Goal: Information Seeking & Learning: Learn about a topic

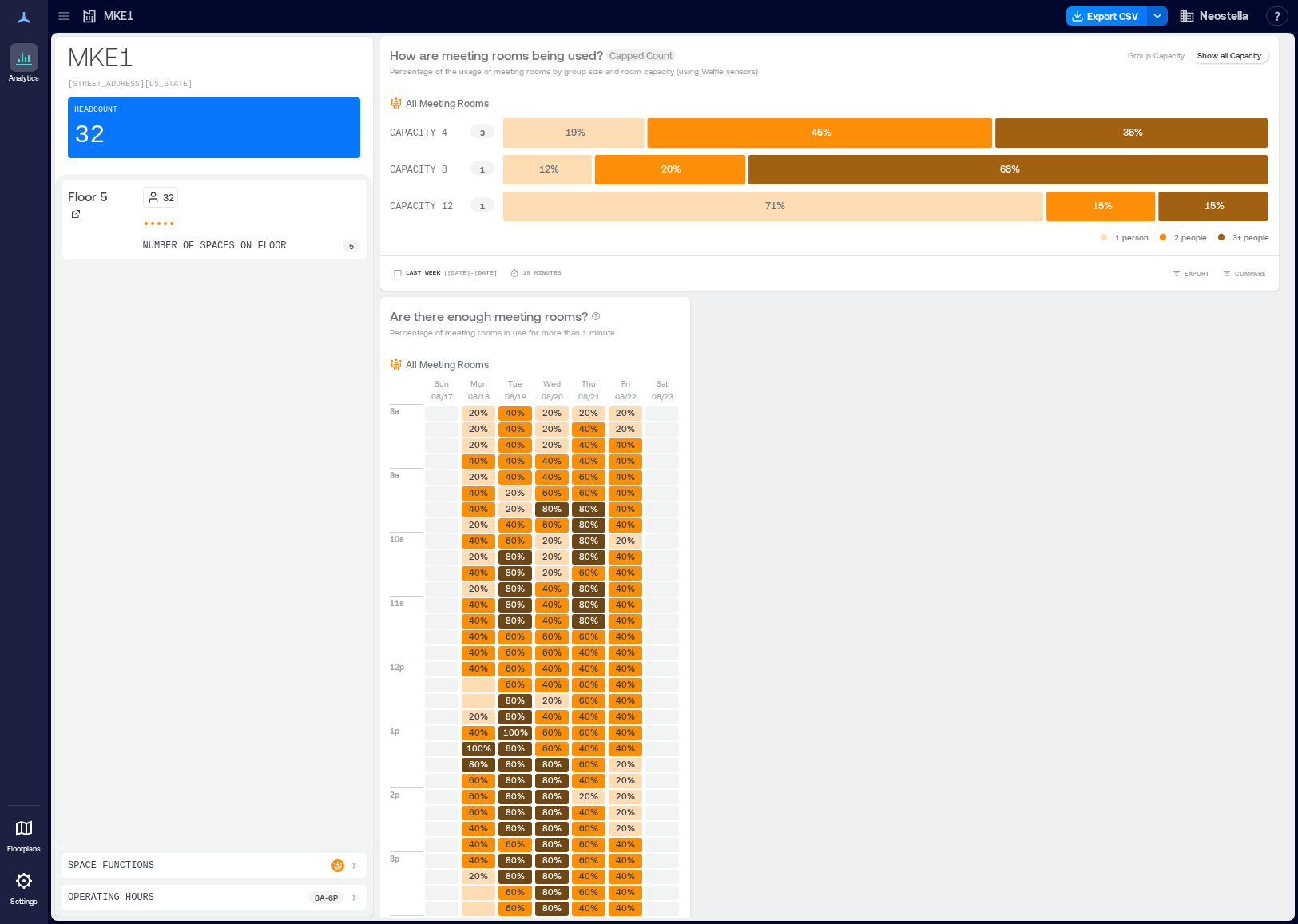
click at [243, 223] on div "32 number of spaces on floor 5" at bounding box center [252, 219] width 218 height 66
click at [30, 56] on icon at bounding box center [24, 57] width 19 height 19
click at [73, 218] on icon at bounding box center [76, 214] width 10 height 10
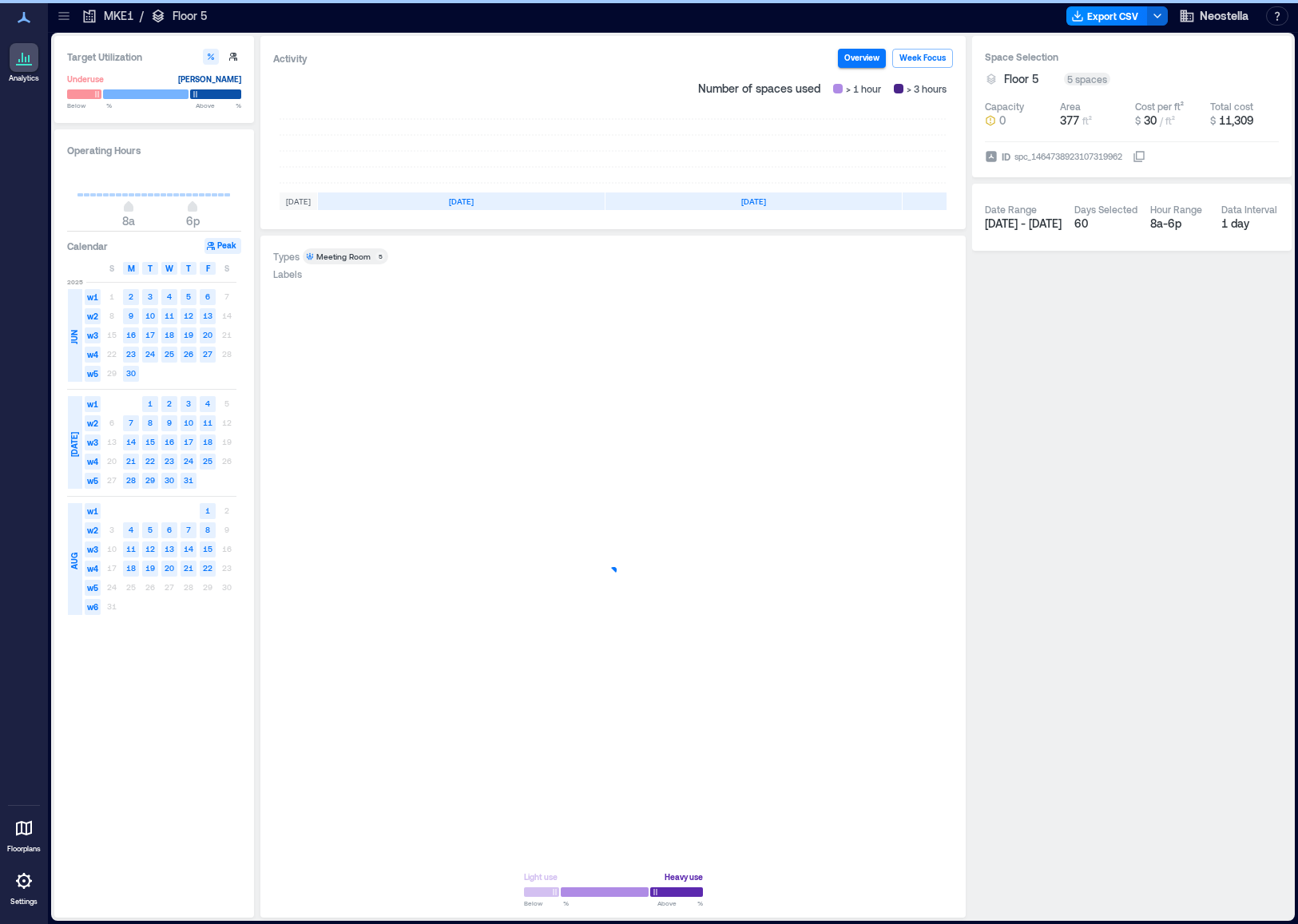
scroll to position [0, 196]
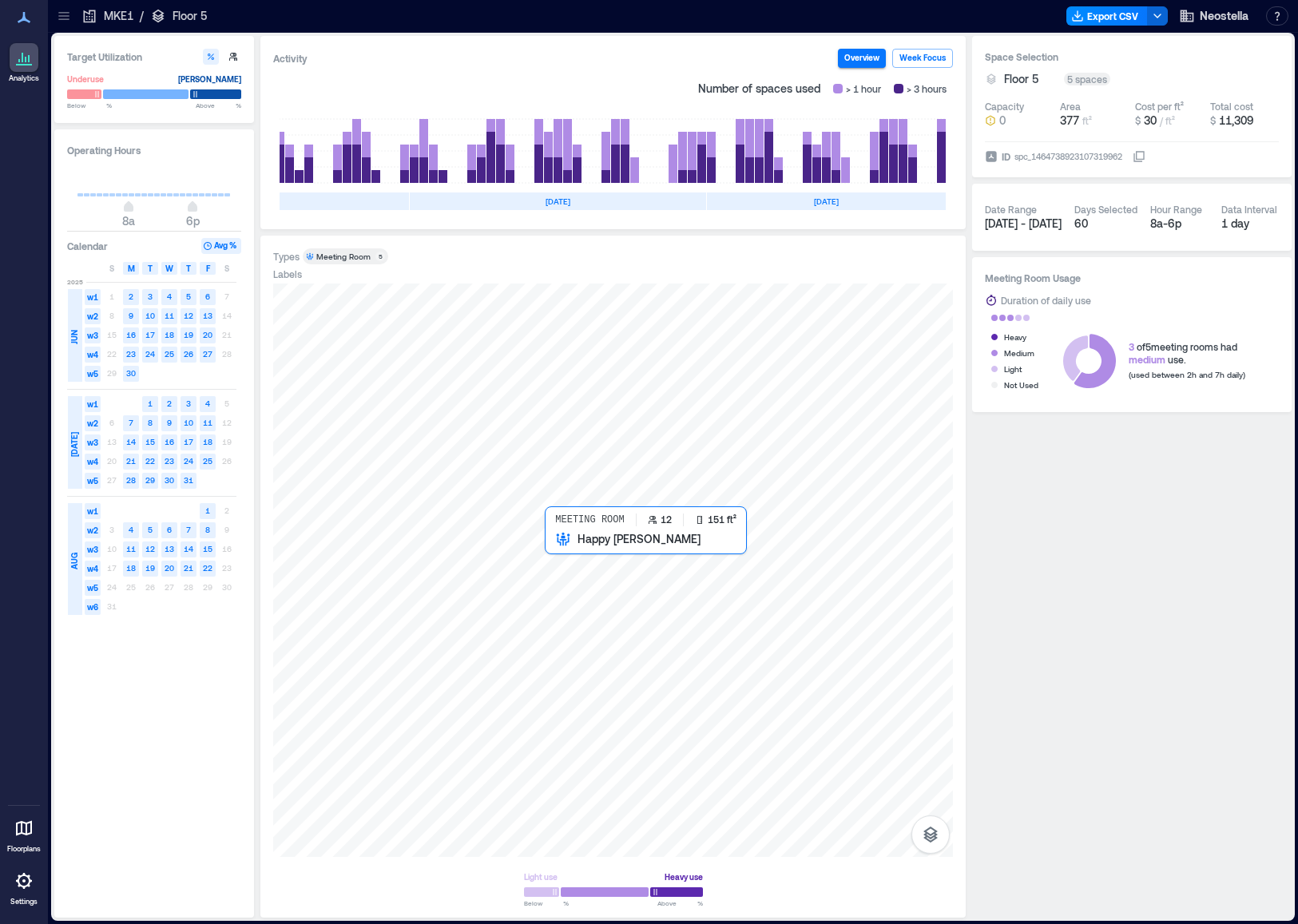
click at [578, 598] on div at bounding box center [613, 571] width 680 height 574
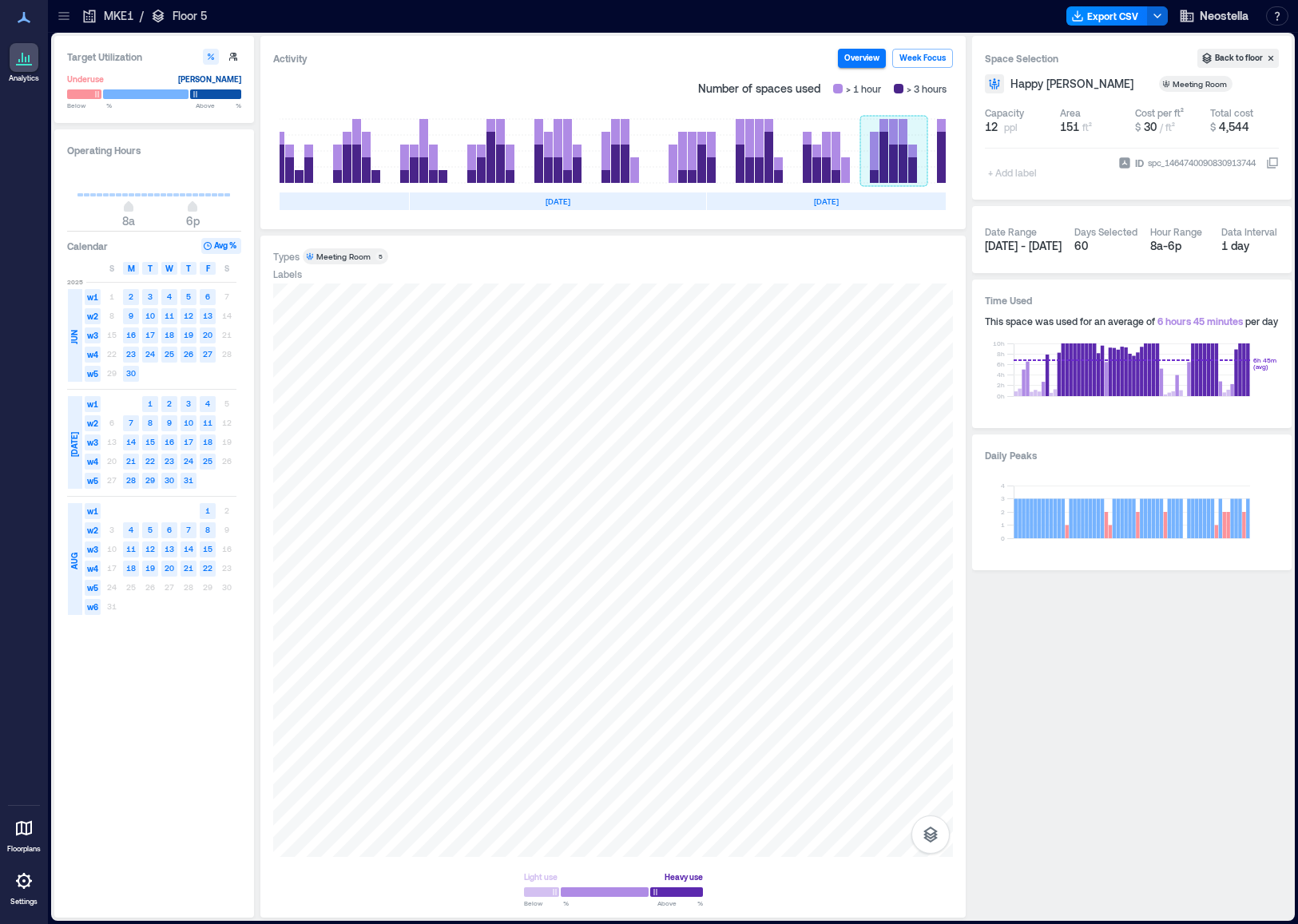
click at [900, 147] on rect at bounding box center [894, 151] width 67 height 64
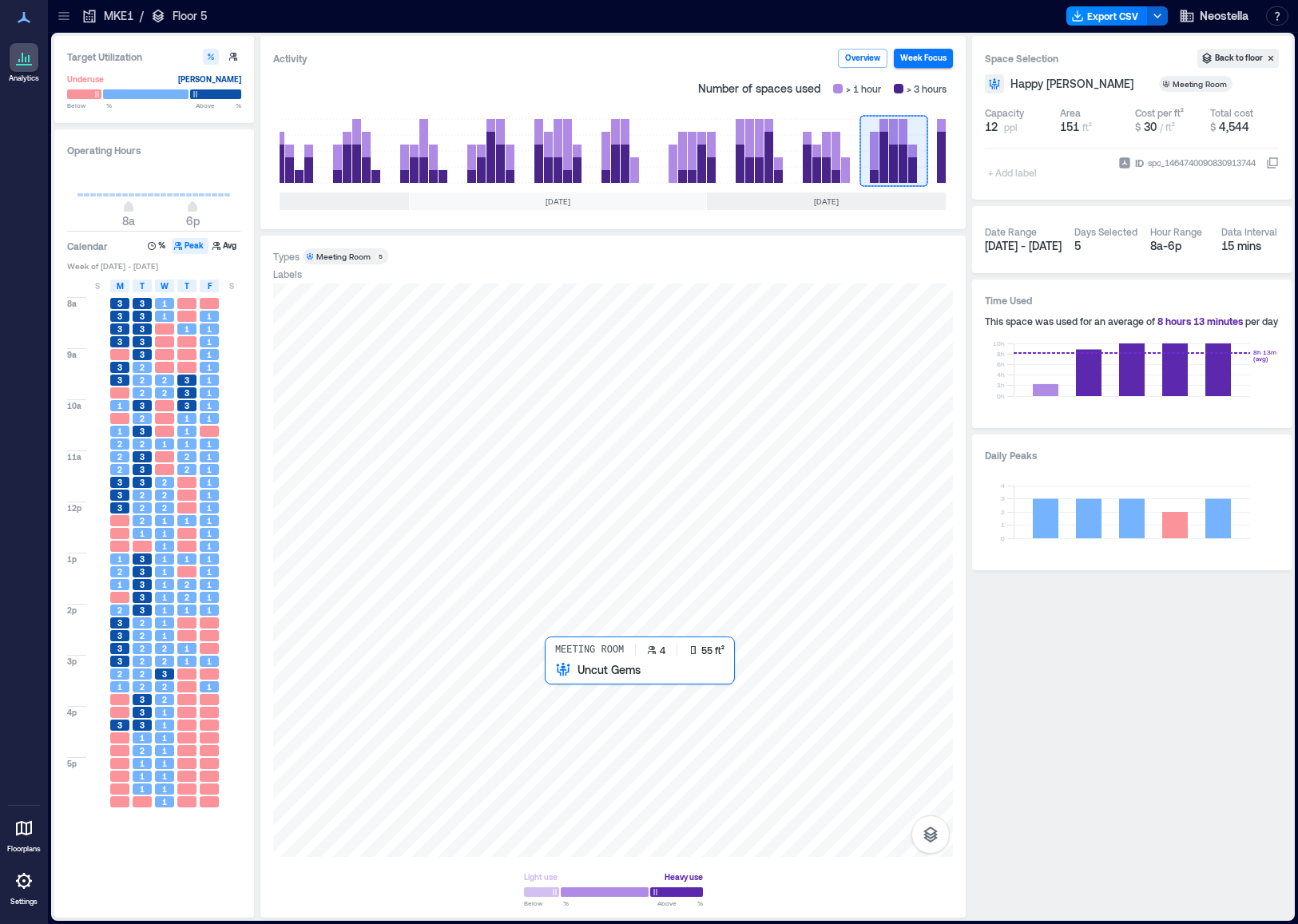
click at [570, 685] on div at bounding box center [613, 571] width 680 height 574
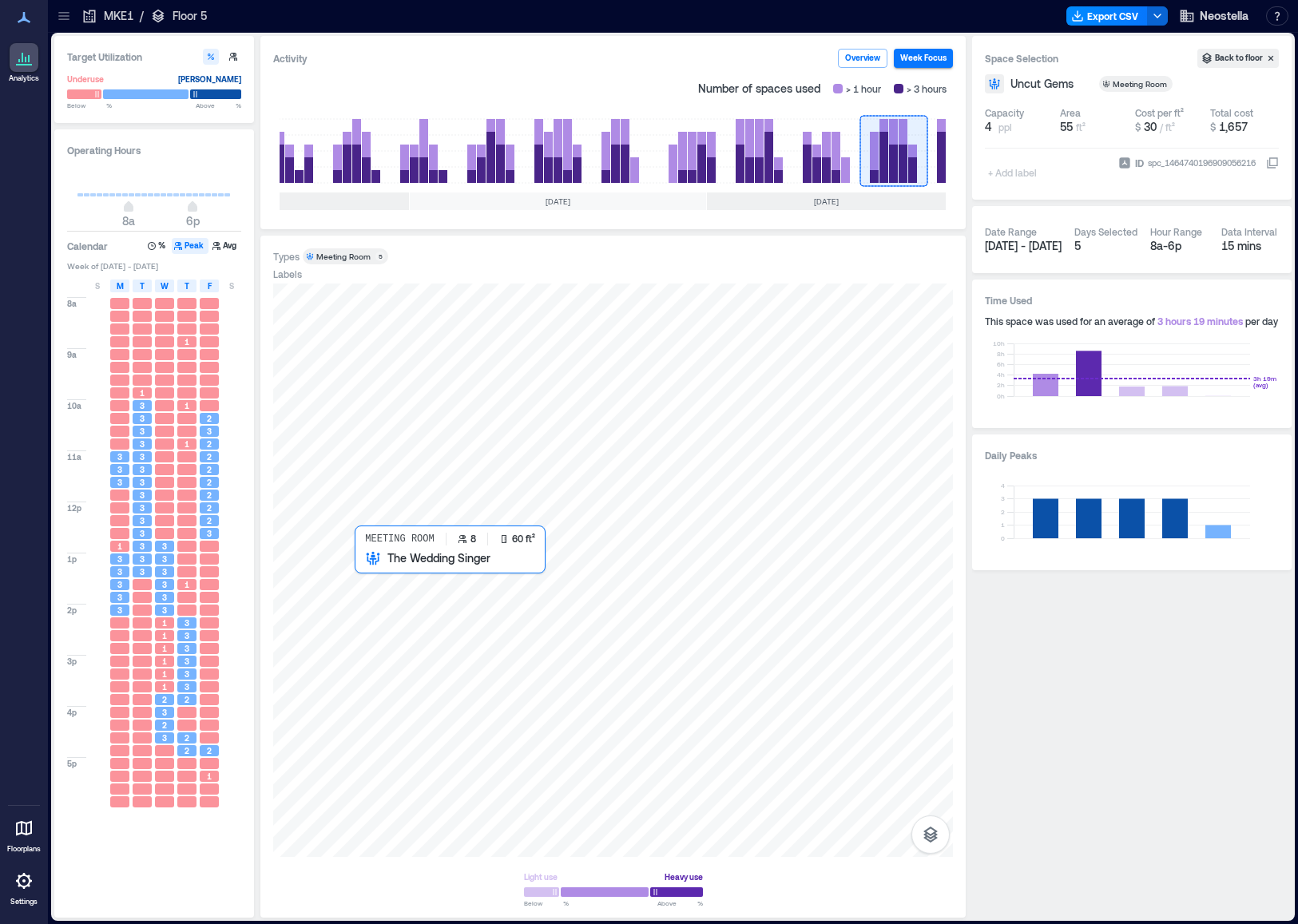
click at [366, 588] on div at bounding box center [613, 571] width 680 height 574
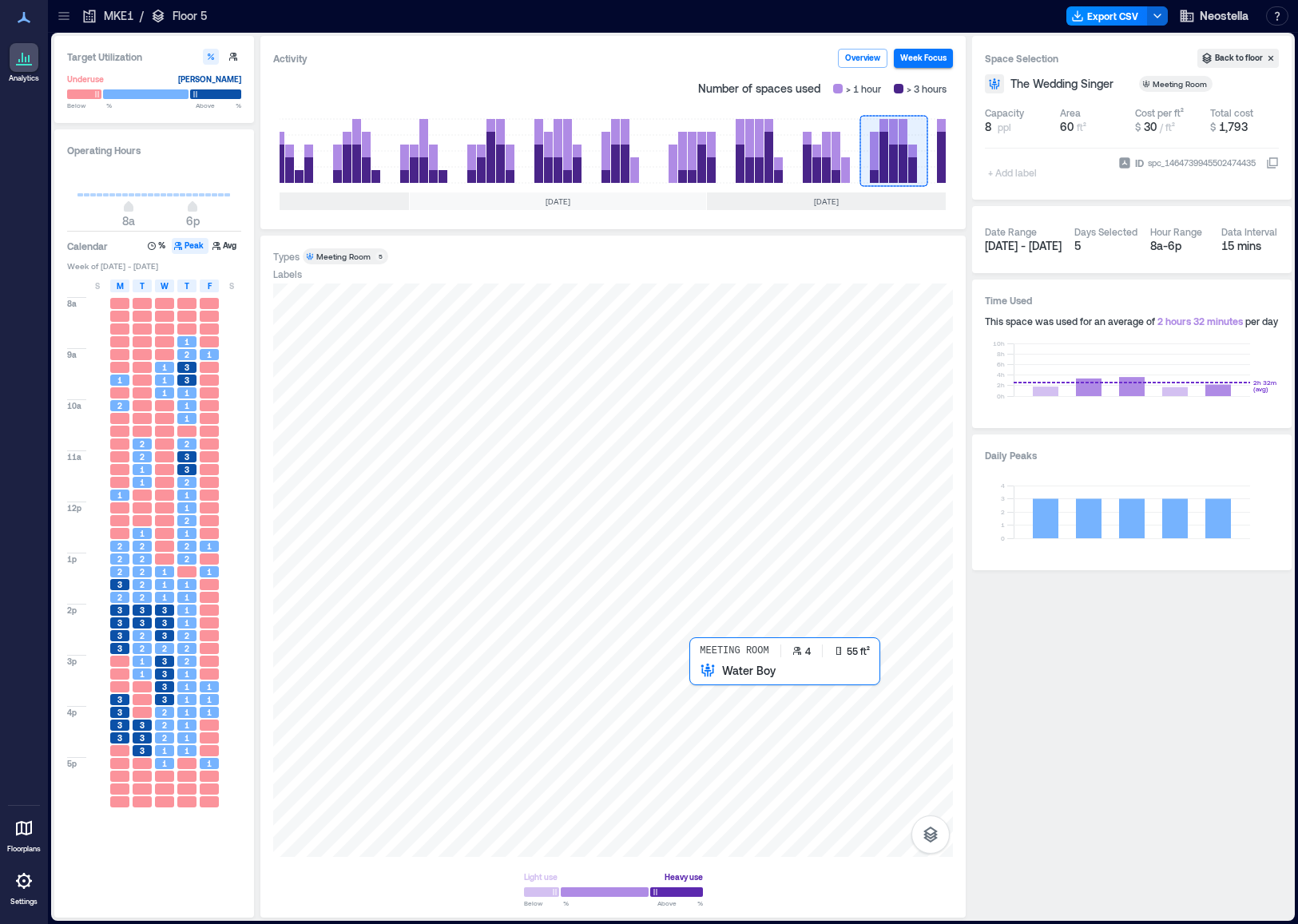
click at [710, 700] on div at bounding box center [613, 571] width 680 height 574
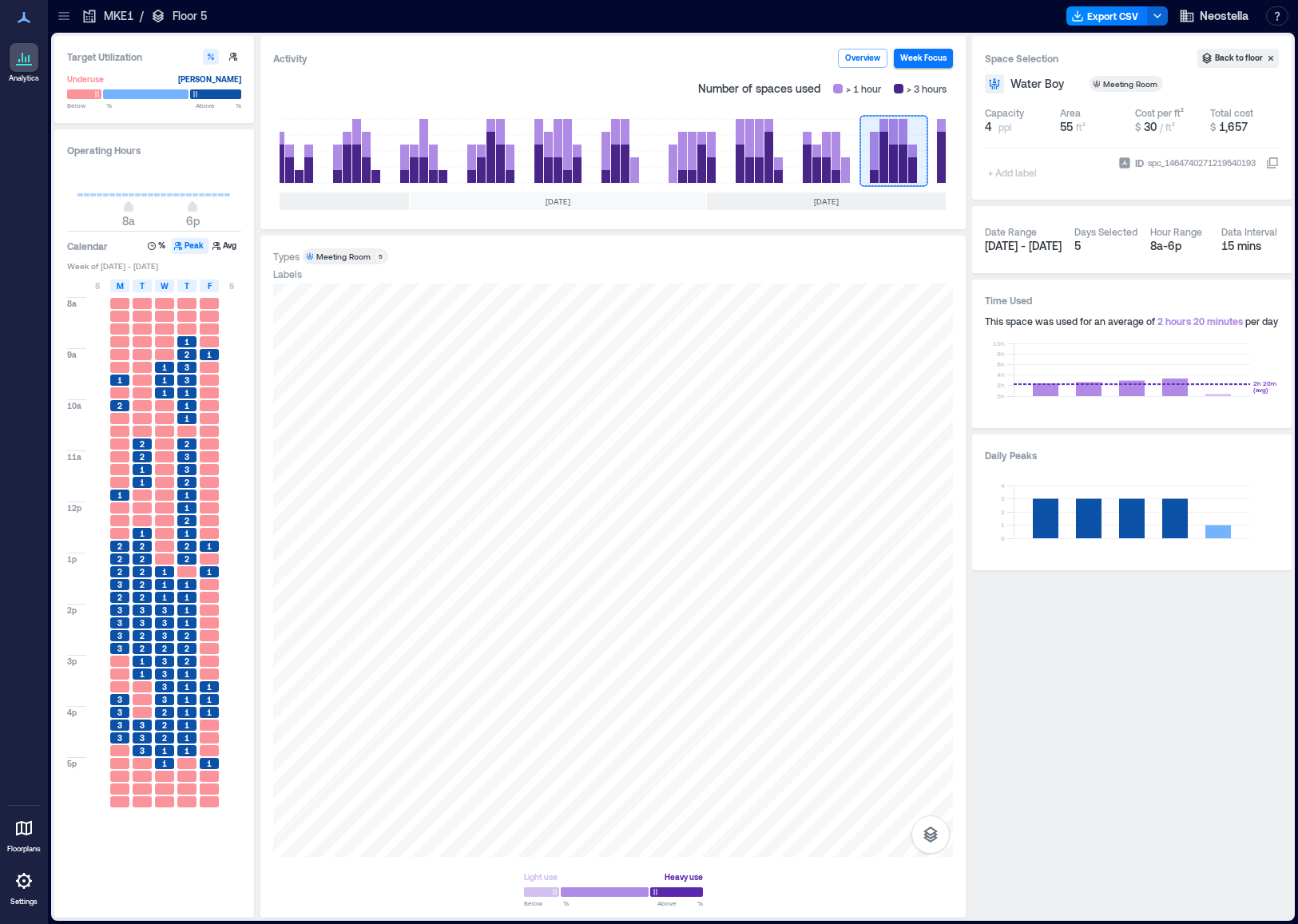
click at [107, 16] on p "MKE1" at bounding box center [118, 16] width 29 height 16
